Goal: Task Accomplishment & Management: Complete application form

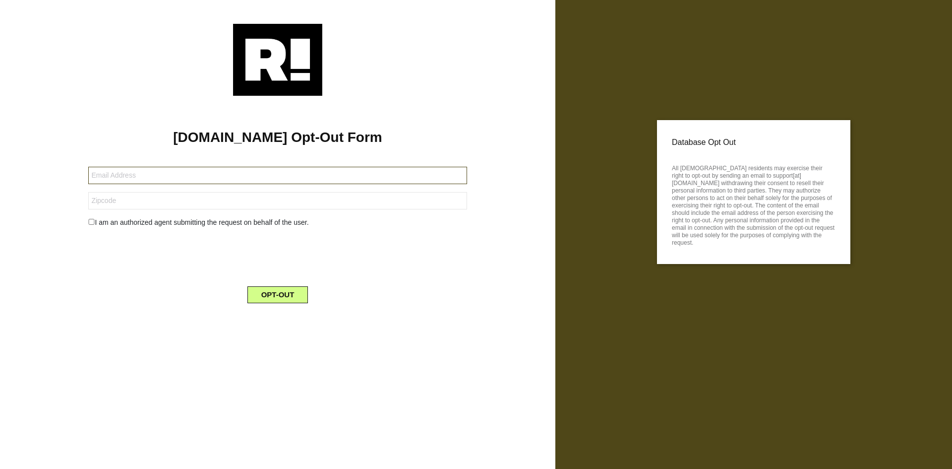
click at [167, 177] on input "text" at bounding box center [277, 175] width 378 height 17
paste input "[EMAIL_ADDRESS][DOMAIN_NAME]"
type input "[EMAIL_ADDRESS][DOMAIN_NAME]"
click at [128, 190] on form "[EMAIL_ADDRESS][DOMAIN_NAME] I am an authorized agent submitting the request on…" at bounding box center [277, 229] width 378 height 148
click at [122, 206] on input "text" at bounding box center [277, 200] width 378 height 17
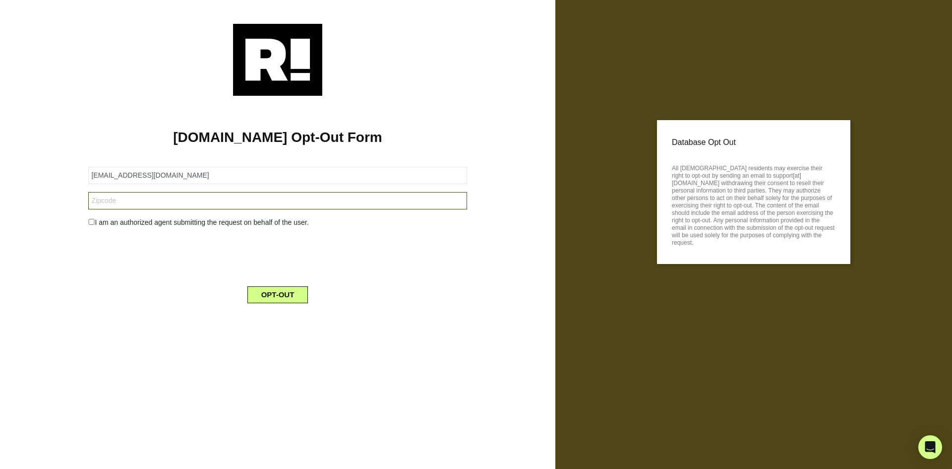
paste input "37027"
type input "37027"
click at [92, 224] on input "checkbox" at bounding box center [91, 222] width 6 height 6
click at [89, 221] on input "checkbox" at bounding box center [91, 222] width 6 height 6
checkbox input "false"
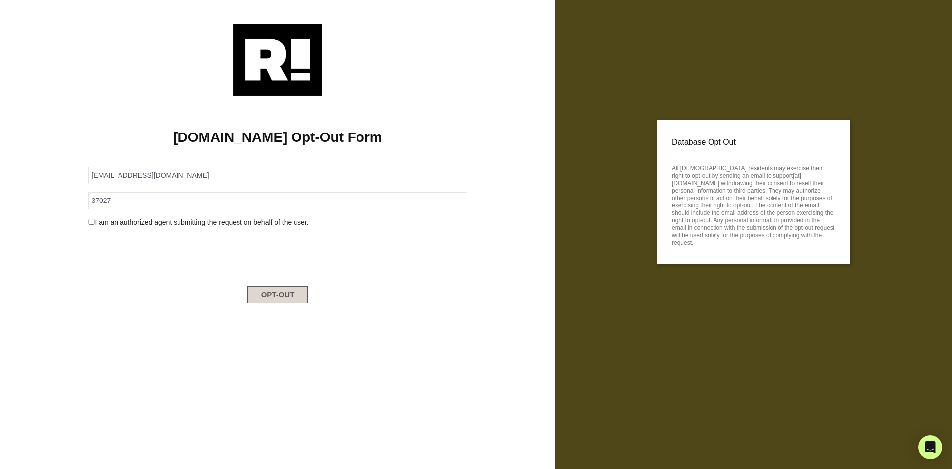
click at [273, 293] on button "OPT-OUT" at bounding box center [277, 294] width 61 height 17
